Goal: Task Accomplishment & Management: Manage account settings

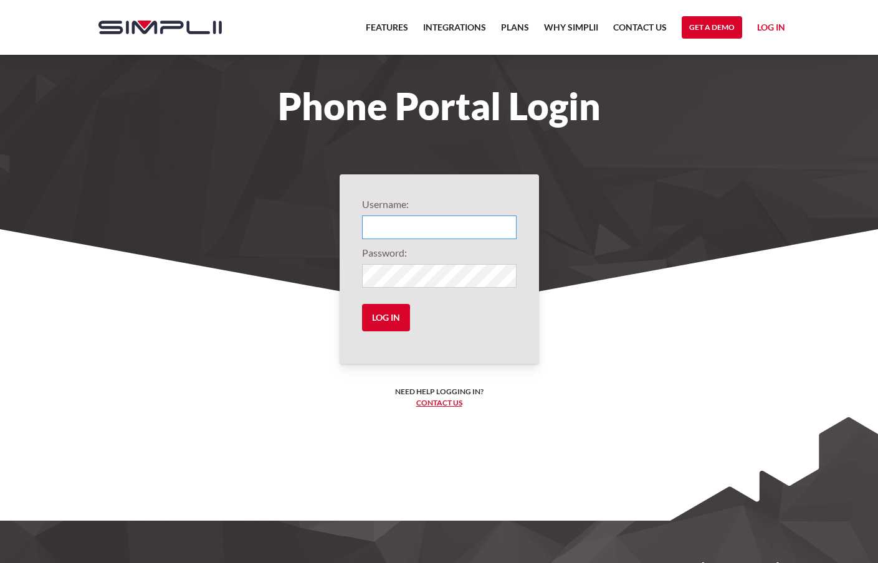
type input "1012@calvinmedical"
click at [386, 318] on input "Log in" at bounding box center [386, 317] width 48 height 27
click at [387, 320] on input "Log in" at bounding box center [386, 317] width 48 height 27
click at [387, 323] on input "Log in" at bounding box center [386, 317] width 48 height 27
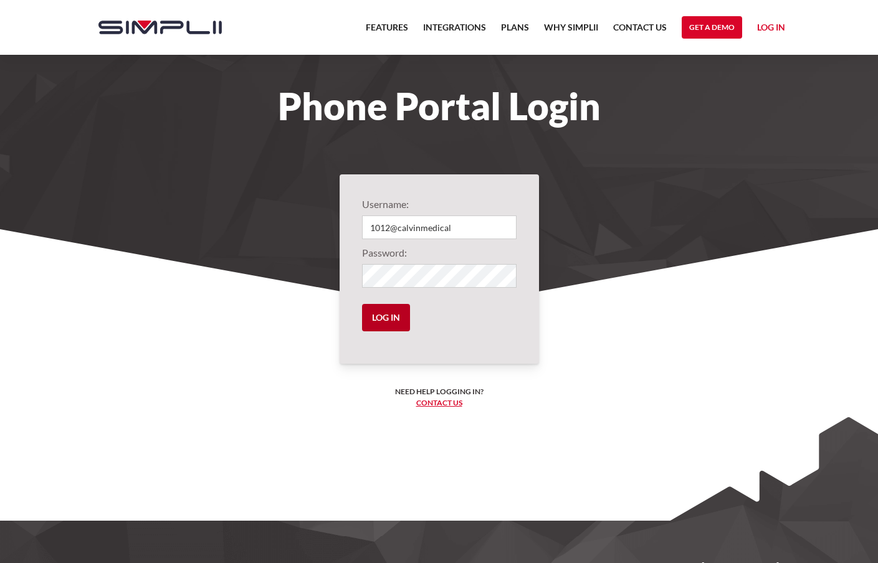
click at [387, 323] on input "Log in" at bounding box center [386, 317] width 48 height 27
click at [394, 309] on input "Log in" at bounding box center [386, 317] width 48 height 27
click at [398, 315] on input "Log in" at bounding box center [386, 317] width 48 height 27
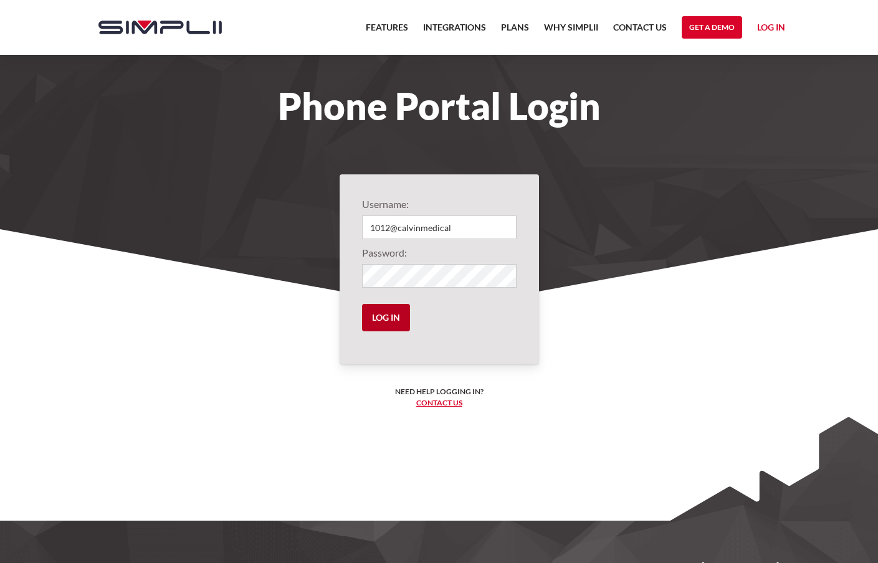
click at [397, 315] on input "Log in" at bounding box center [386, 317] width 48 height 27
type input "1012@calvinmedical"
click at [383, 324] on input "Log in" at bounding box center [386, 317] width 48 height 27
click at [384, 324] on input "Log in" at bounding box center [386, 317] width 48 height 27
click at [391, 311] on input "Log in" at bounding box center [386, 317] width 48 height 27
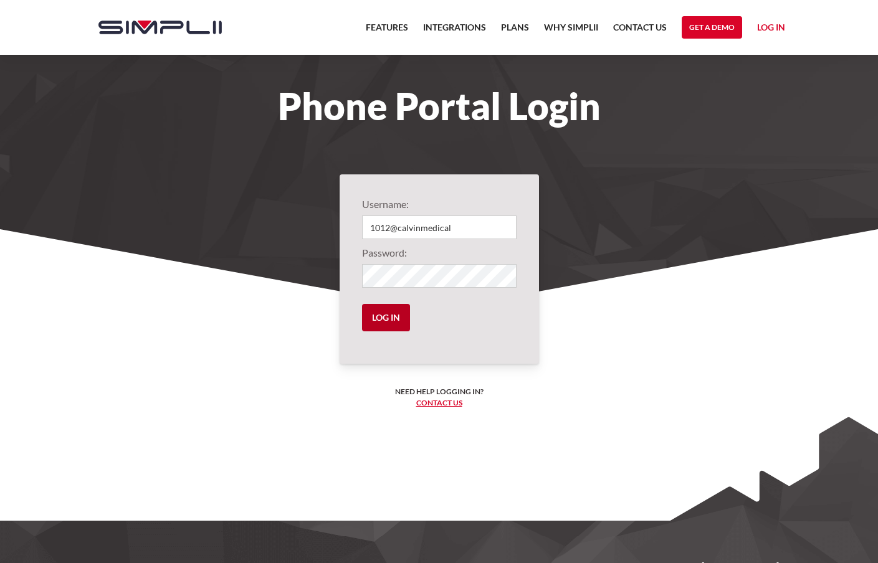
click at [389, 311] on input "Log in" at bounding box center [386, 317] width 48 height 27
type input "1012@calvinmedical"
click at [392, 320] on input "Log in" at bounding box center [386, 317] width 48 height 27
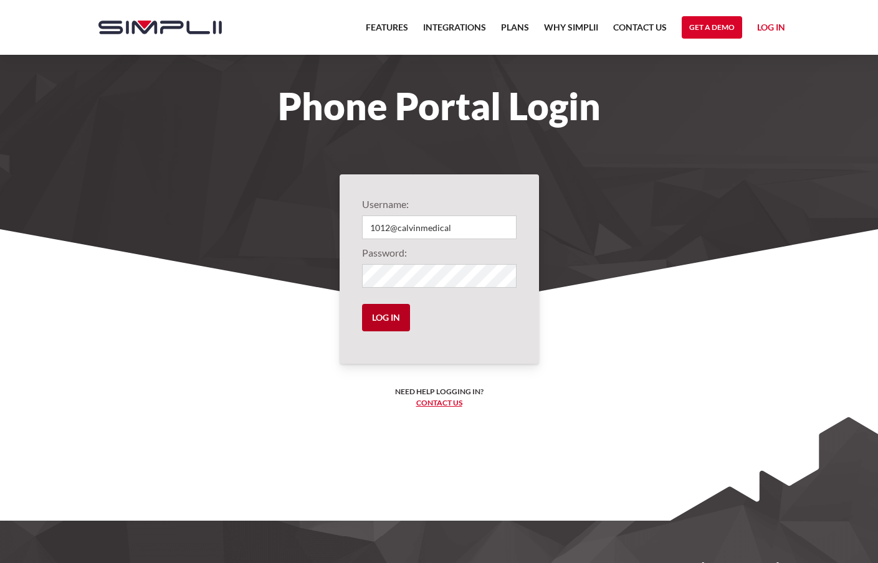
click at [392, 320] on input "Log in" at bounding box center [386, 317] width 48 height 27
click at [384, 322] on input "Log in" at bounding box center [386, 317] width 48 height 27
click at [381, 322] on input "Log in" at bounding box center [386, 317] width 48 height 27
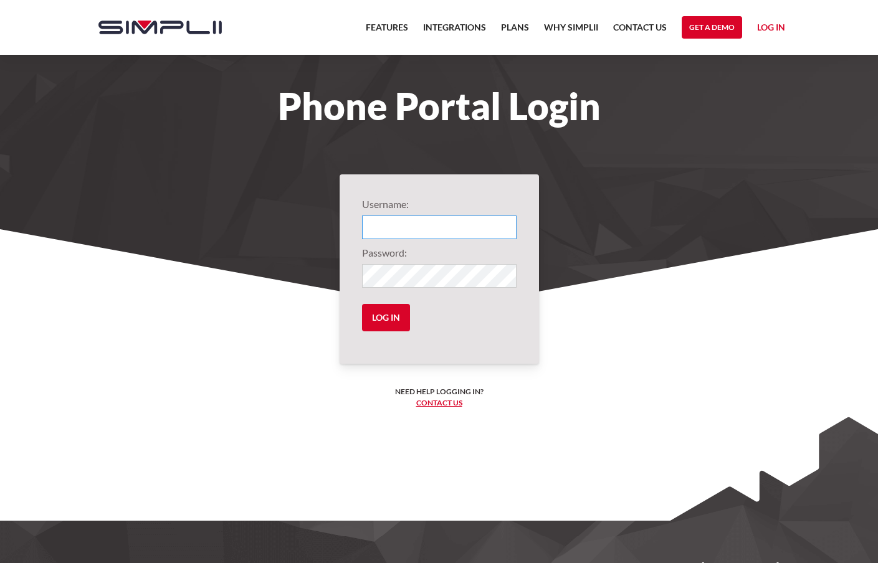
type input "1012@calvinmedical"
click at [388, 318] on input "Log in" at bounding box center [386, 317] width 48 height 27
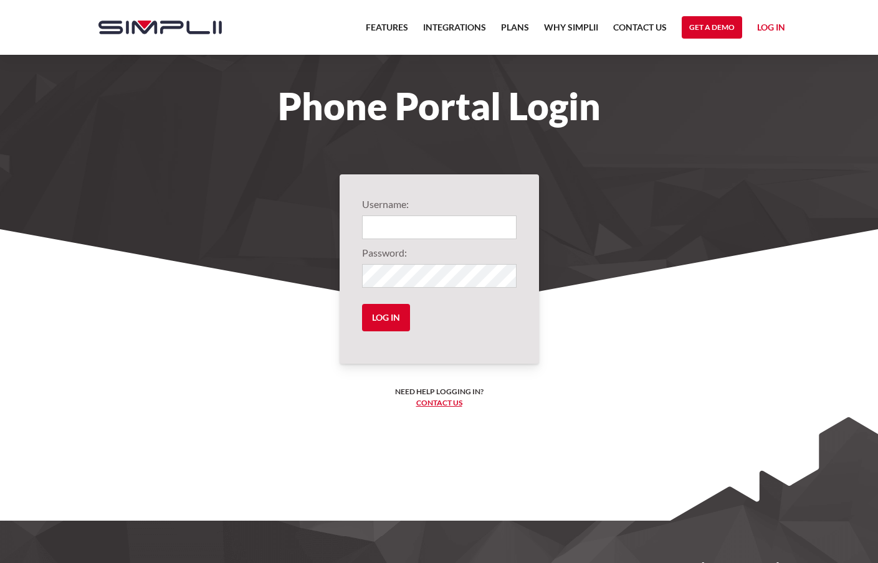
type input "1012@calvinmedical"
click at [398, 314] on input "Log in" at bounding box center [386, 317] width 48 height 27
click at [389, 318] on input "Log in" at bounding box center [386, 317] width 48 height 27
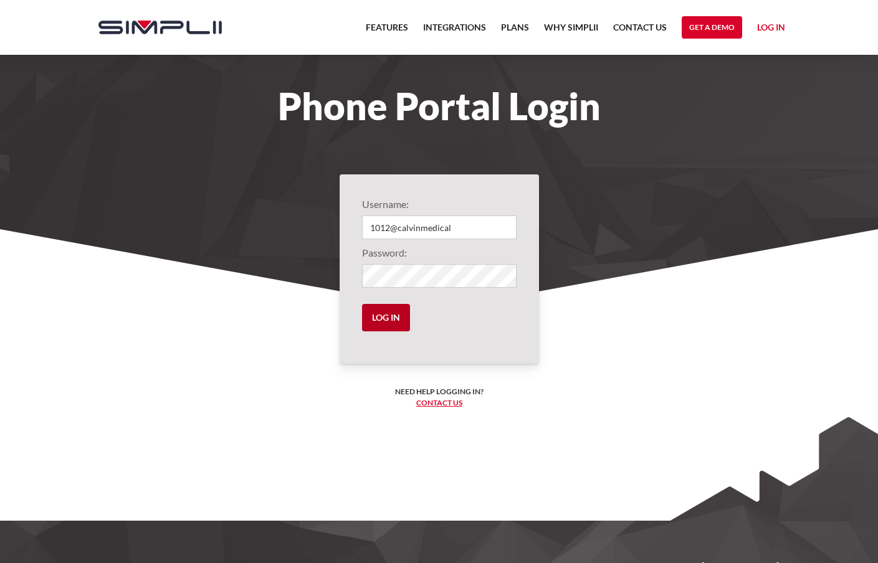
click at [389, 318] on input "Log in" at bounding box center [386, 317] width 48 height 27
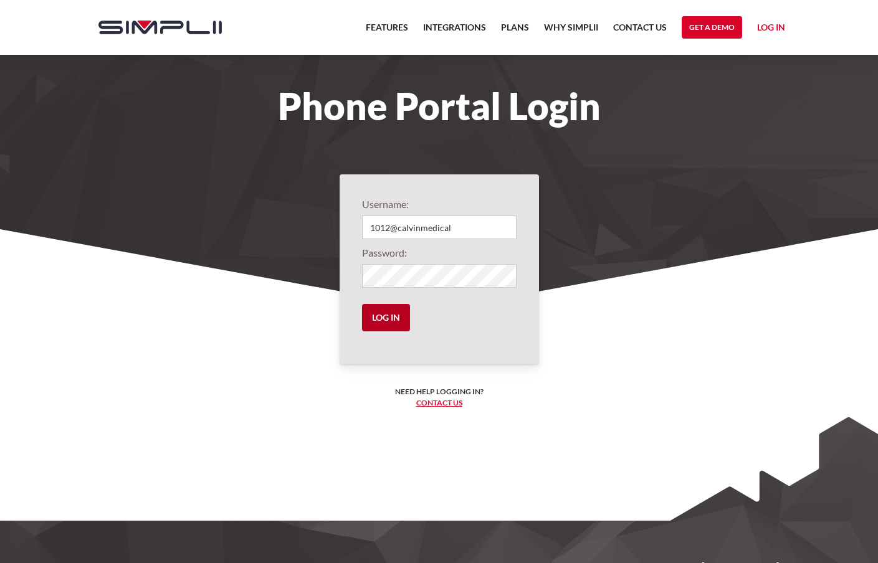
click at [388, 316] on input "Log in" at bounding box center [386, 317] width 48 height 27
